Goal: Task Accomplishment & Management: Manage account settings

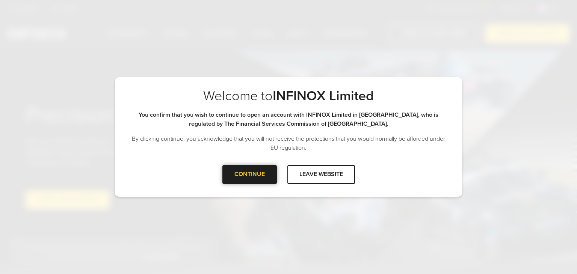
click at [249, 175] on div at bounding box center [249, 175] width 0 height 0
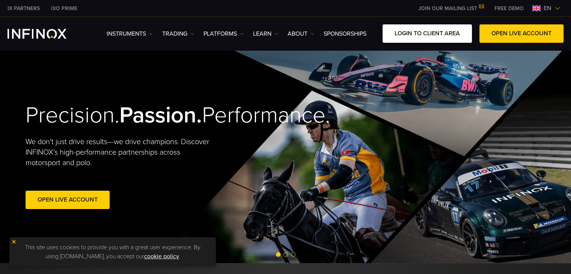
click at [410, 39] on link "LOGIN TO CLIENT AREA" at bounding box center [427, 33] width 89 height 18
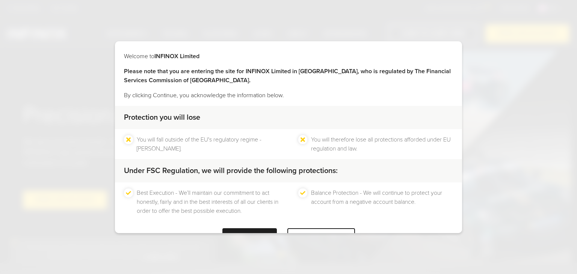
scroll to position [26, 0]
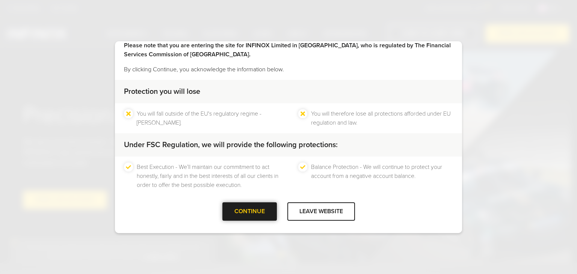
click at [233, 214] on div "CONTINUE" at bounding box center [249, 211] width 54 height 18
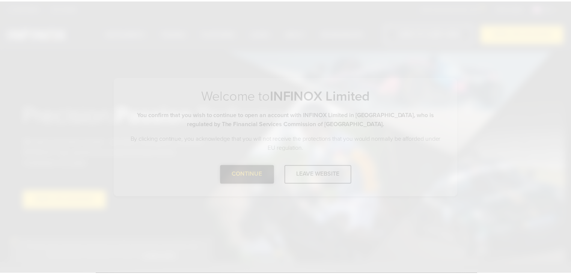
scroll to position [0, 0]
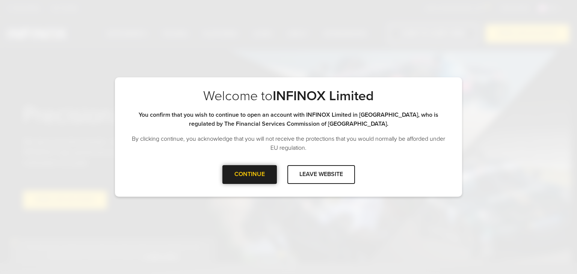
click at [249, 175] on div at bounding box center [249, 175] width 0 height 0
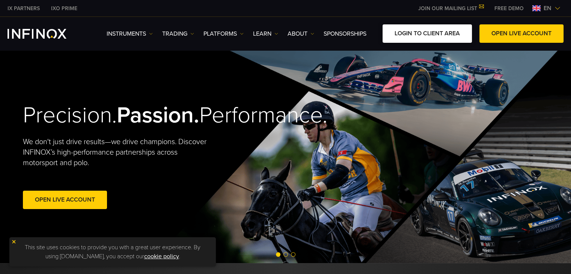
click at [421, 29] on link "LOGIN TO CLIENT AREA" at bounding box center [427, 33] width 89 height 18
